Goal: Task Accomplishment & Management: Manage account settings

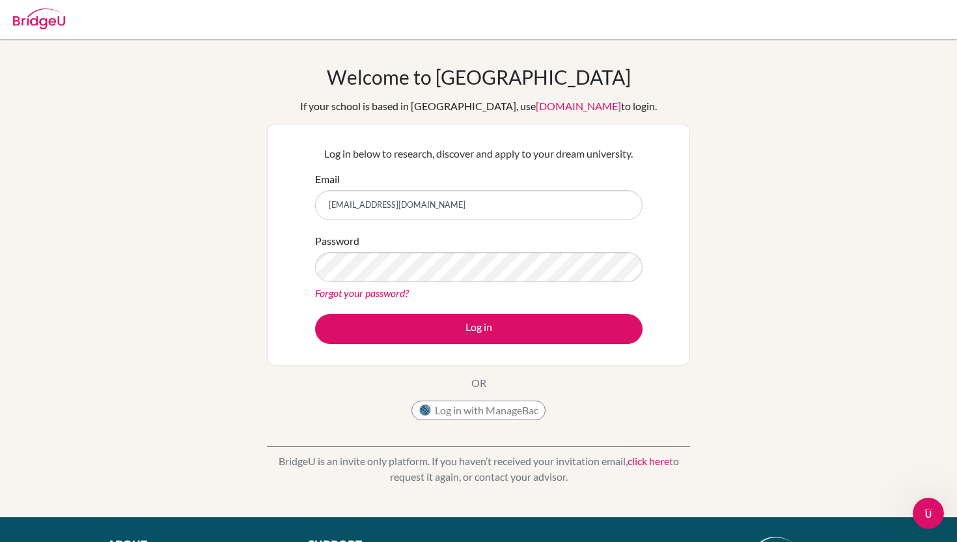
type input "angelpruthi.ap@gmail.com"
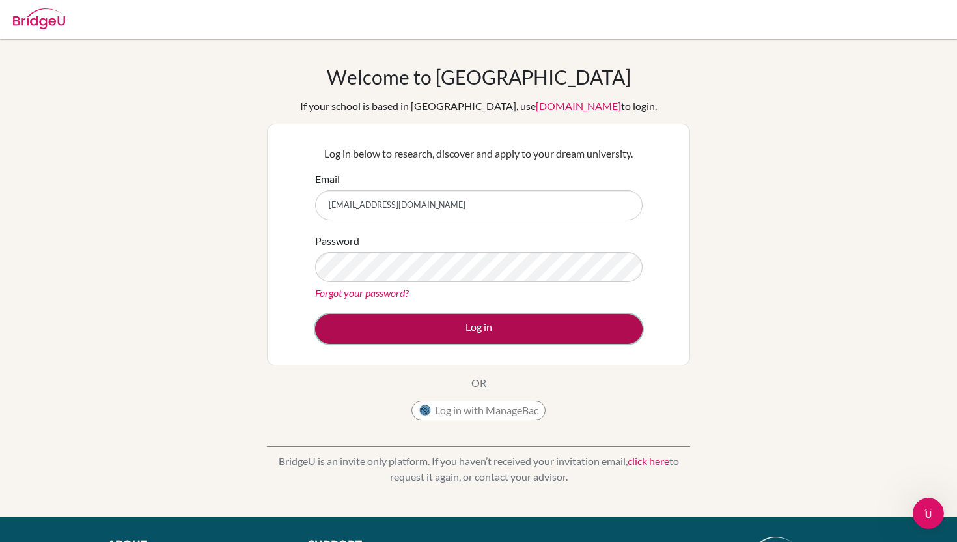
click at [530, 320] on button "Log in" at bounding box center [479, 329] width 328 height 30
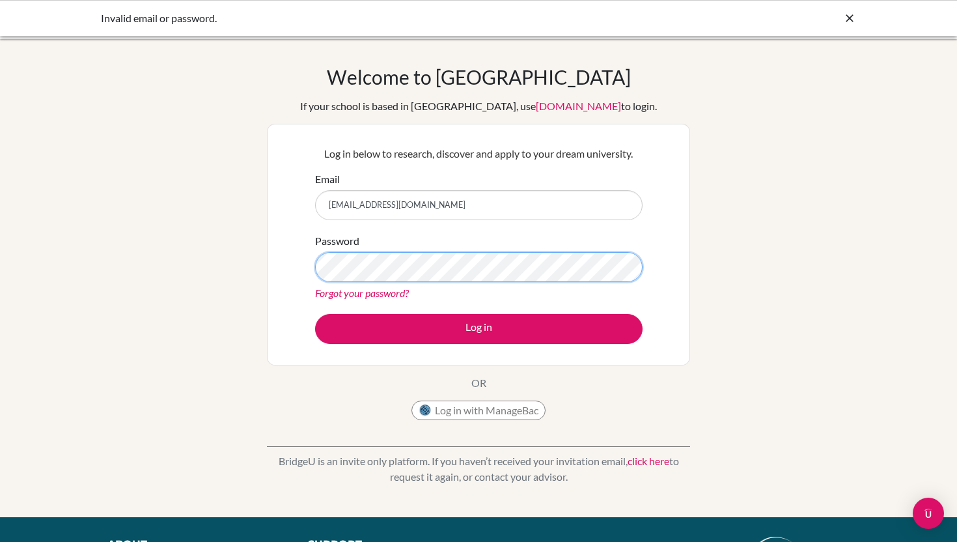
click at [315, 314] on button "Log in" at bounding box center [479, 329] width 328 height 30
drag, startPoint x: 447, startPoint y: 206, endPoint x: 297, endPoint y: 197, distance: 150.8
click at [297, 197] on div "Log in below to research, discover and apply to your dream university. Email an…" at bounding box center [478, 245] width 423 height 242
type input "angelp"
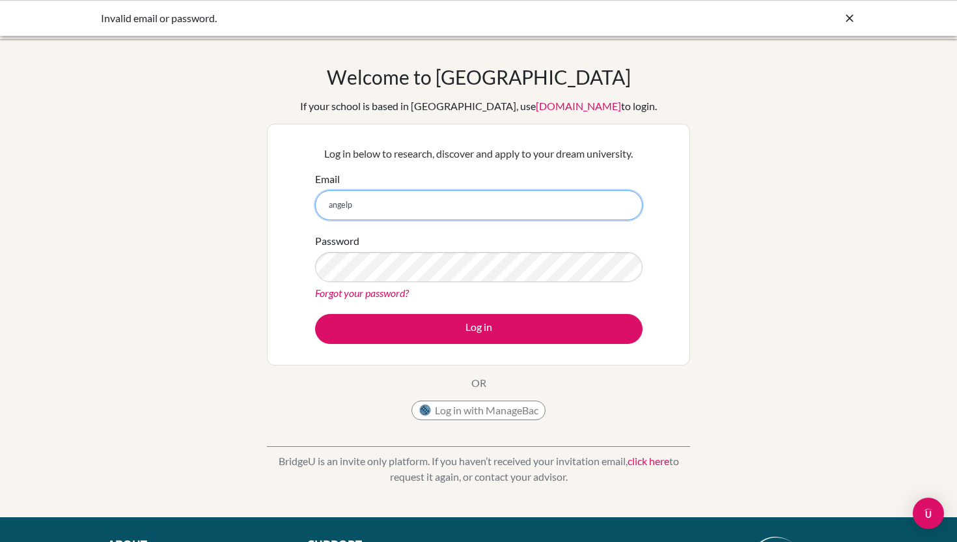
drag, startPoint x: 354, startPoint y: 209, endPoint x: 241, endPoint y: 205, distance: 112.7
click at [241, 205] on div "Welcome to BridgeU If your school is based in China, use app.bridge-u.com.cn to…" at bounding box center [478, 278] width 957 height 426
paste input "[EMAIL_ADDRESS][DOMAIN_NAME]"
type input "[EMAIL_ADDRESS][DOMAIN_NAME]"
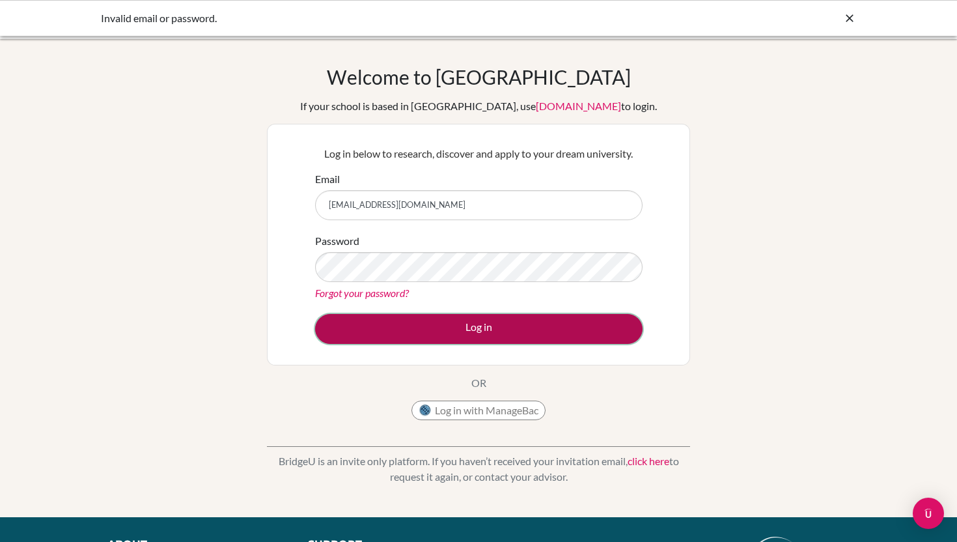
click at [439, 328] on button "Log in" at bounding box center [479, 329] width 328 height 30
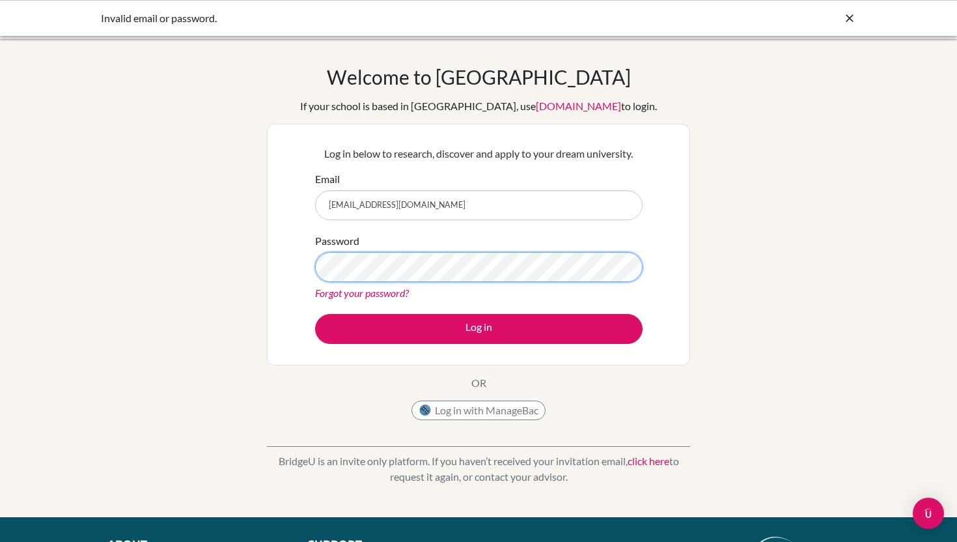
click at [315, 314] on button "Log in" at bounding box center [479, 329] width 328 height 30
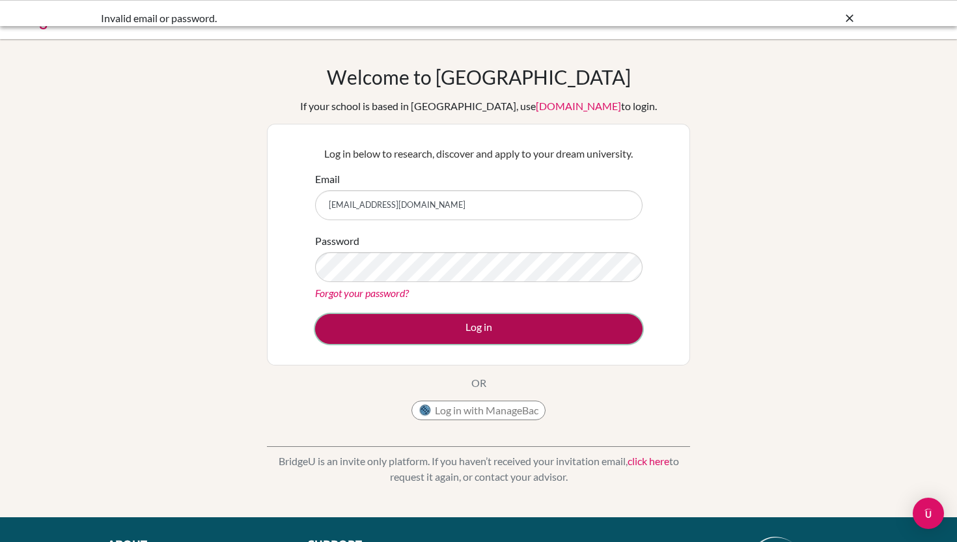
click at [509, 316] on button "Log in" at bounding box center [479, 329] width 328 height 30
